Goal: Check status: Check status

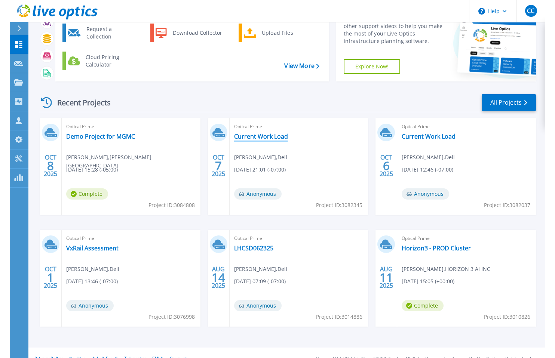
scroll to position [56, 0]
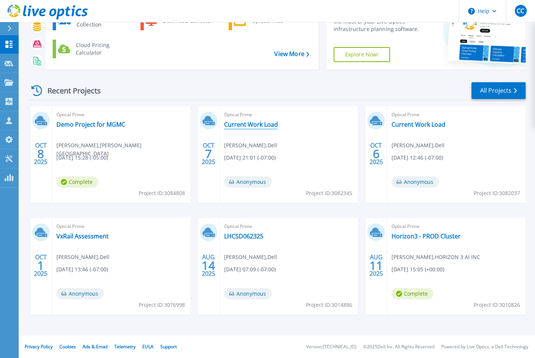
click at [260, 128] on link "Current Work Load" at bounding box center [251, 124] width 54 height 7
click at [428, 127] on link "Current Work Load" at bounding box center [419, 124] width 54 height 7
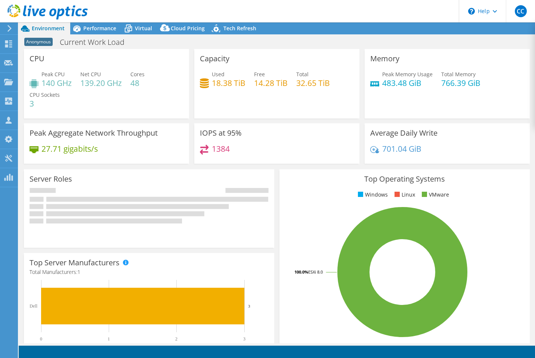
select select "USD"
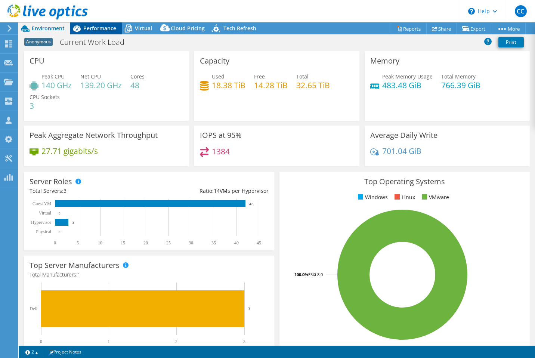
click at [102, 30] on span "Performance" at bounding box center [99, 28] width 33 height 7
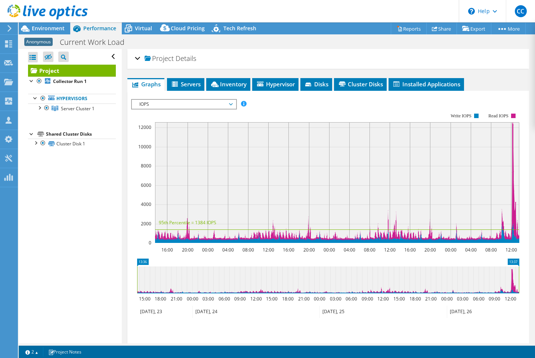
click at [147, 58] on span "Project" at bounding box center [159, 58] width 29 height 7
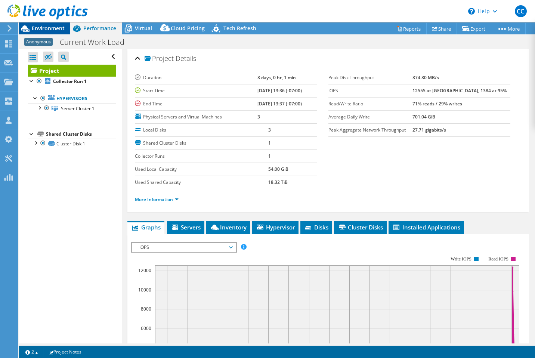
click at [55, 29] on span "Environment" at bounding box center [48, 28] width 33 height 7
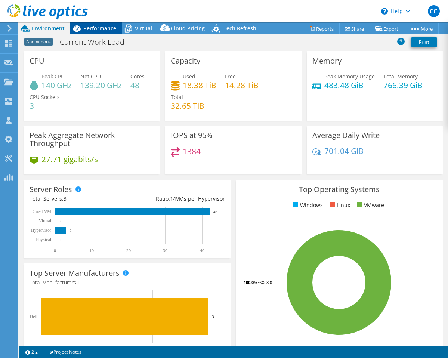
click at [78, 31] on icon at bounding box center [76, 28] width 7 height 7
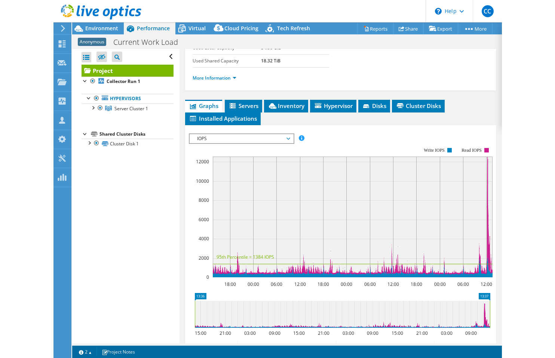
scroll to position [130, 0]
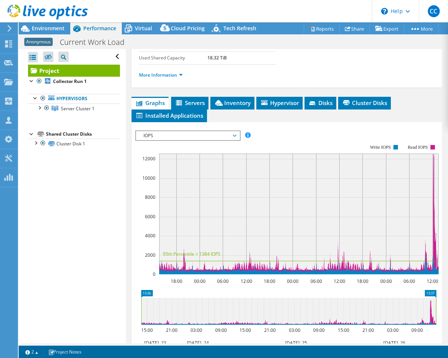
click at [169, 131] on span "IOPS" at bounding box center [188, 135] width 96 height 9
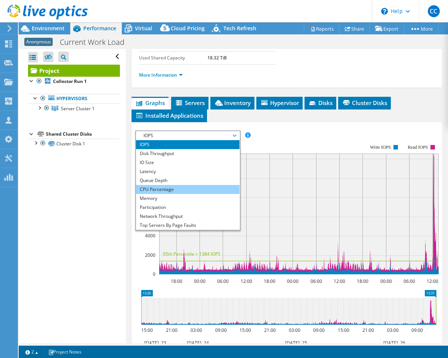
click at [167, 185] on li "CPU Percentage" at bounding box center [188, 189] width 104 height 9
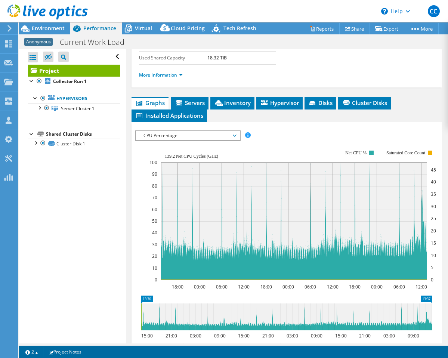
click at [183, 139] on div "CPU Percentage IOPS Disk Throughput IO Size Latency Queue Depth CPU Percentage …" at bounding box center [187, 135] width 105 height 10
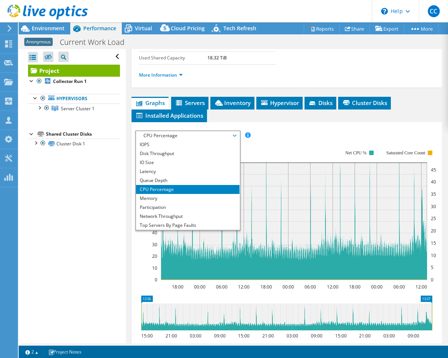
click at [271, 137] on div "IOPS Disk Throughput IO Size Latency Queue Depth CPU Percentage Memory Page Fau…" at bounding box center [286, 135] width 303 height 10
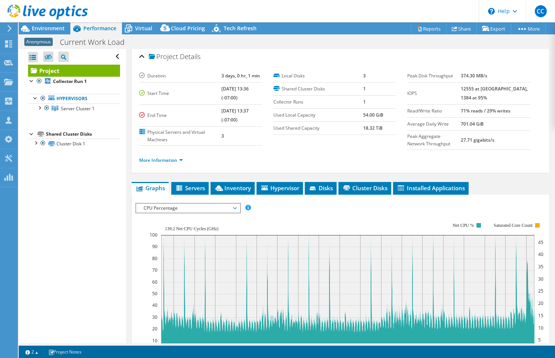
scroll to position [0, 0]
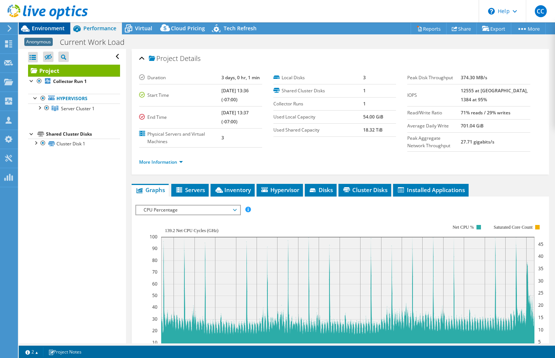
click at [55, 27] on span "Environment" at bounding box center [48, 28] width 33 height 7
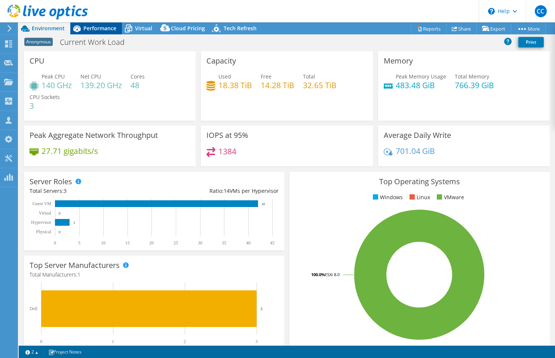
click at [112, 28] on span "Performance" at bounding box center [99, 28] width 33 height 7
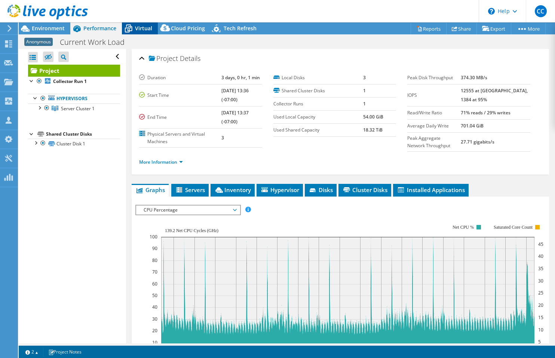
click at [135, 30] on icon at bounding box center [128, 28] width 13 height 13
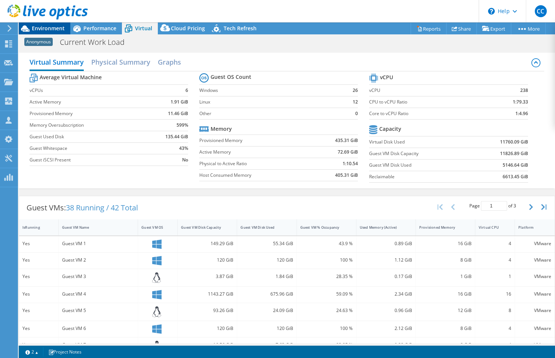
click at [58, 32] on span "Environment" at bounding box center [48, 28] width 33 height 7
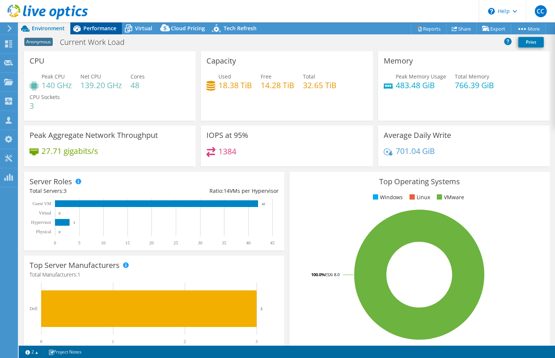
click at [89, 32] on div "Performance" at bounding box center [96, 28] width 52 height 12
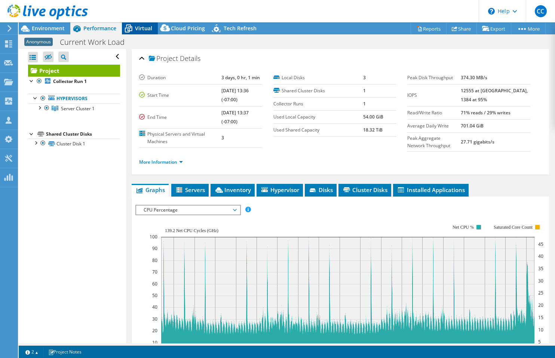
click at [135, 30] on span "Virtual" at bounding box center [143, 28] width 17 height 7
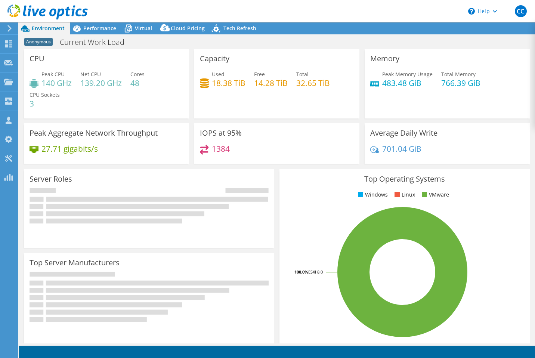
select select "USD"
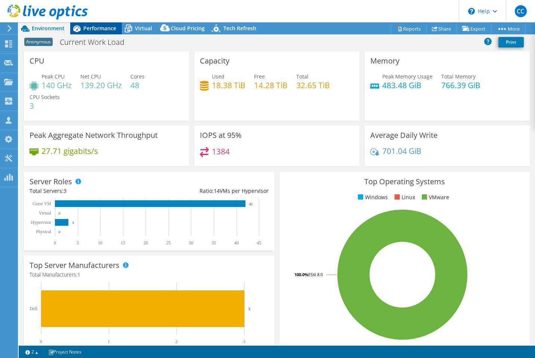
click at [111, 33] on div "Performance" at bounding box center [96, 28] width 52 height 12
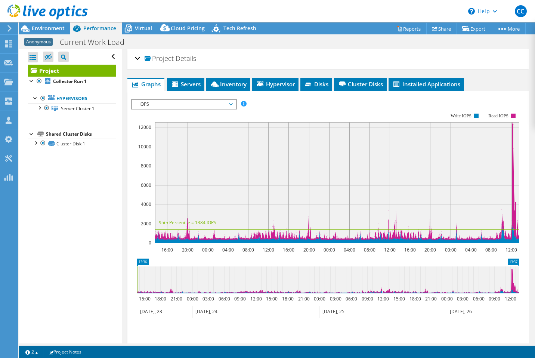
click at [144, 58] on h2 "Project Details" at bounding box center [165, 58] width 61 height 15
